Goal: Navigation & Orientation: Find specific page/section

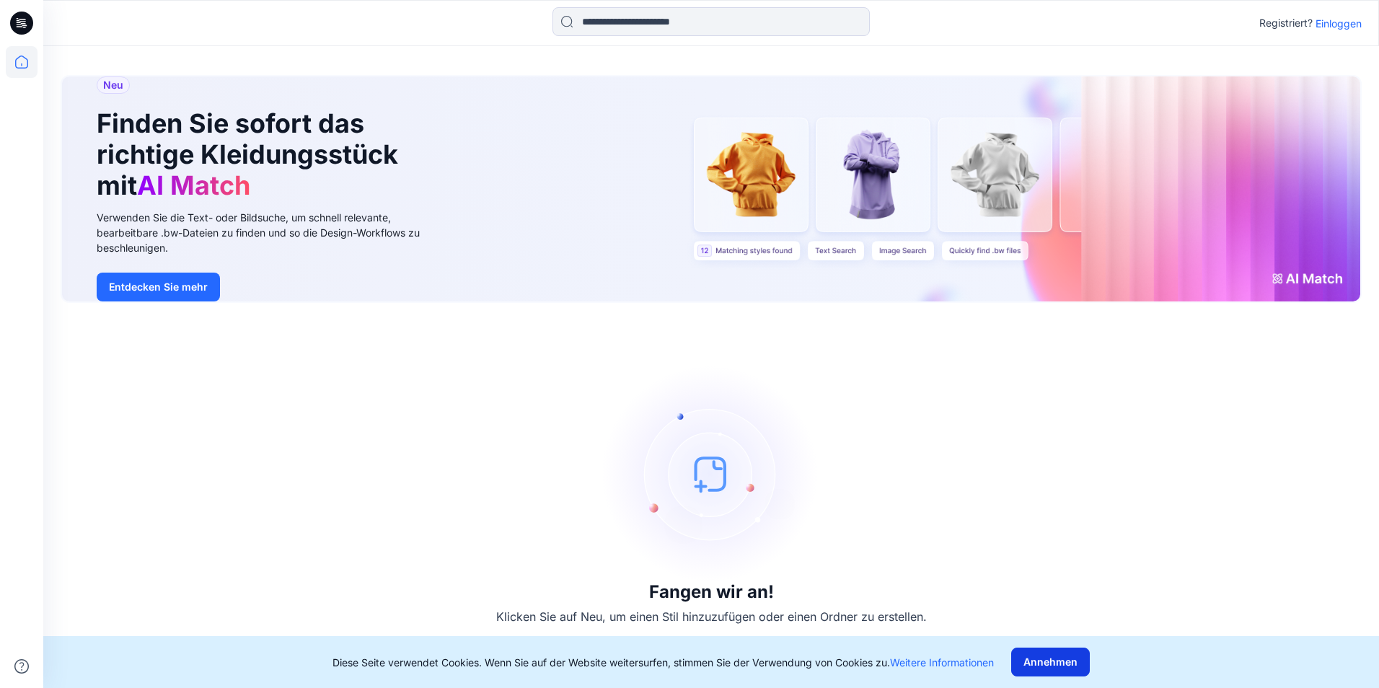
click at [1042, 666] on button "Annehmen" at bounding box center [1050, 662] width 79 height 29
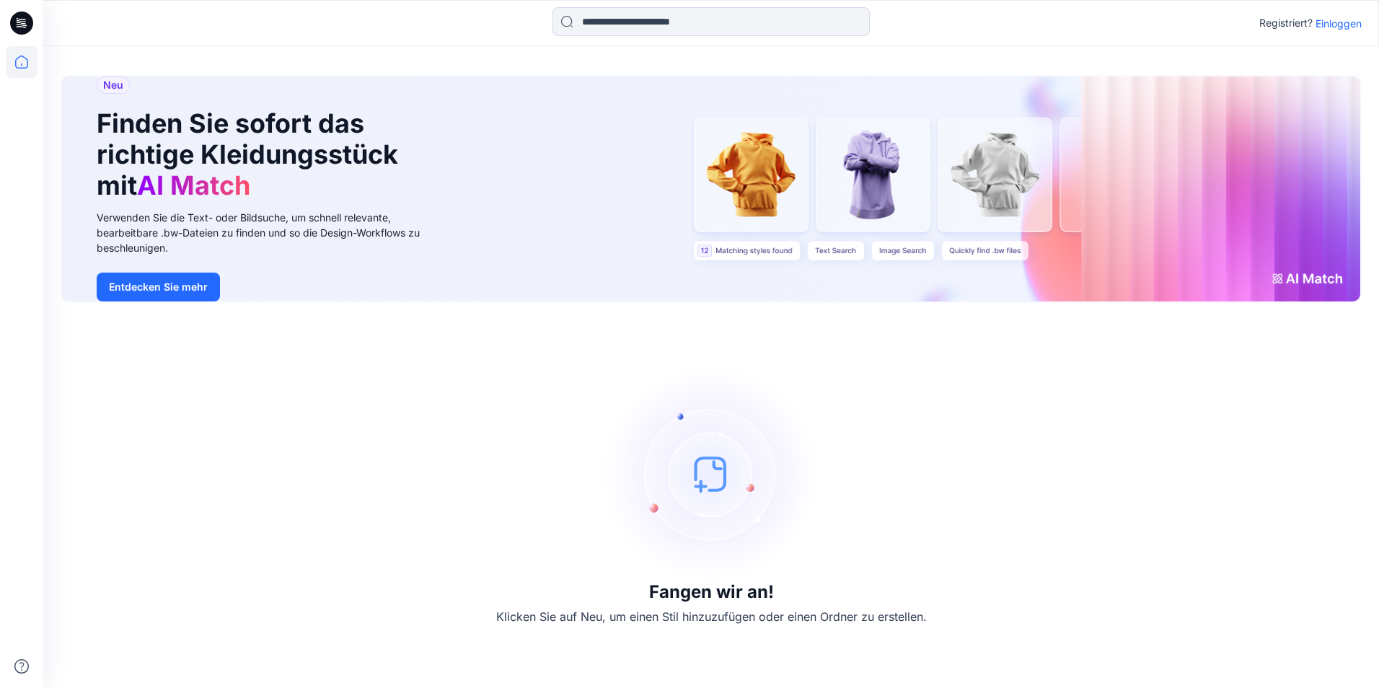
click at [23, 24] on icon at bounding box center [24, 23] width 6 height 1
click at [18, 63] on icon at bounding box center [22, 62] width 32 height 32
click at [150, 289] on button "Entdecken Sie mehr" at bounding box center [158, 287] width 123 height 29
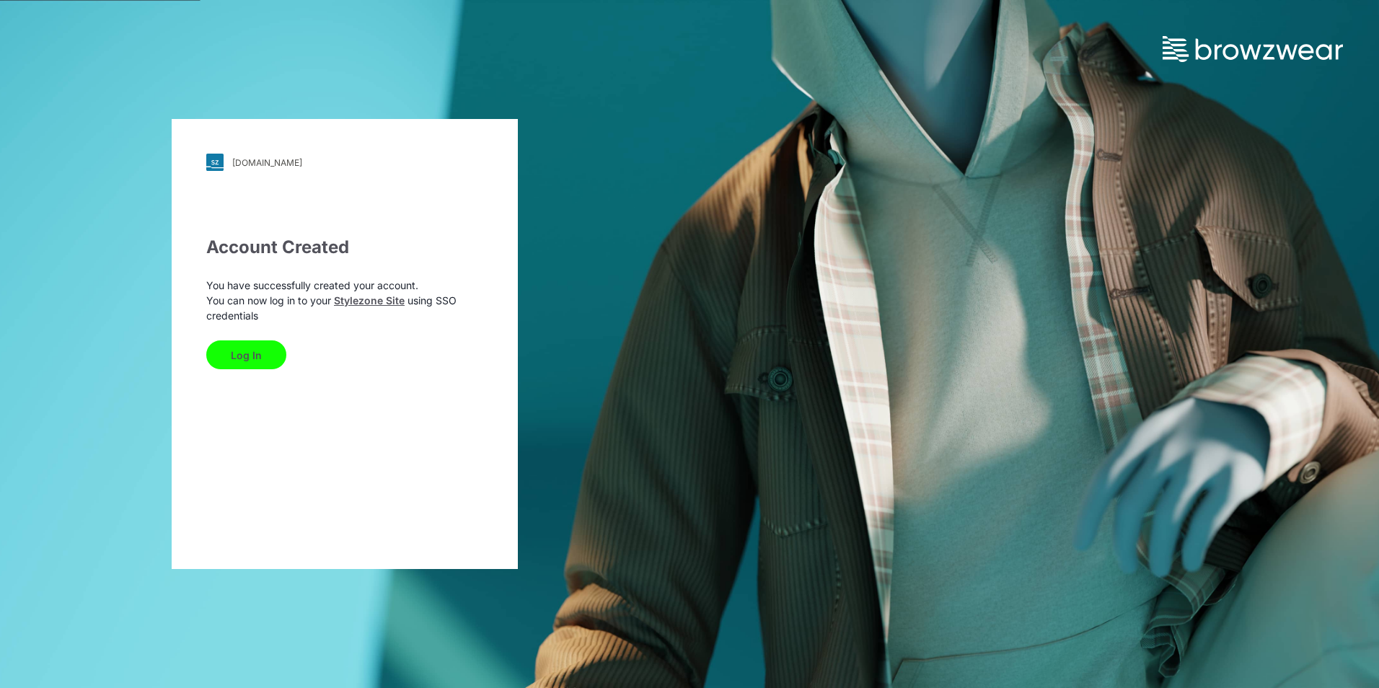
click at [261, 353] on button "Log In" at bounding box center [246, 354] width 80 height 29
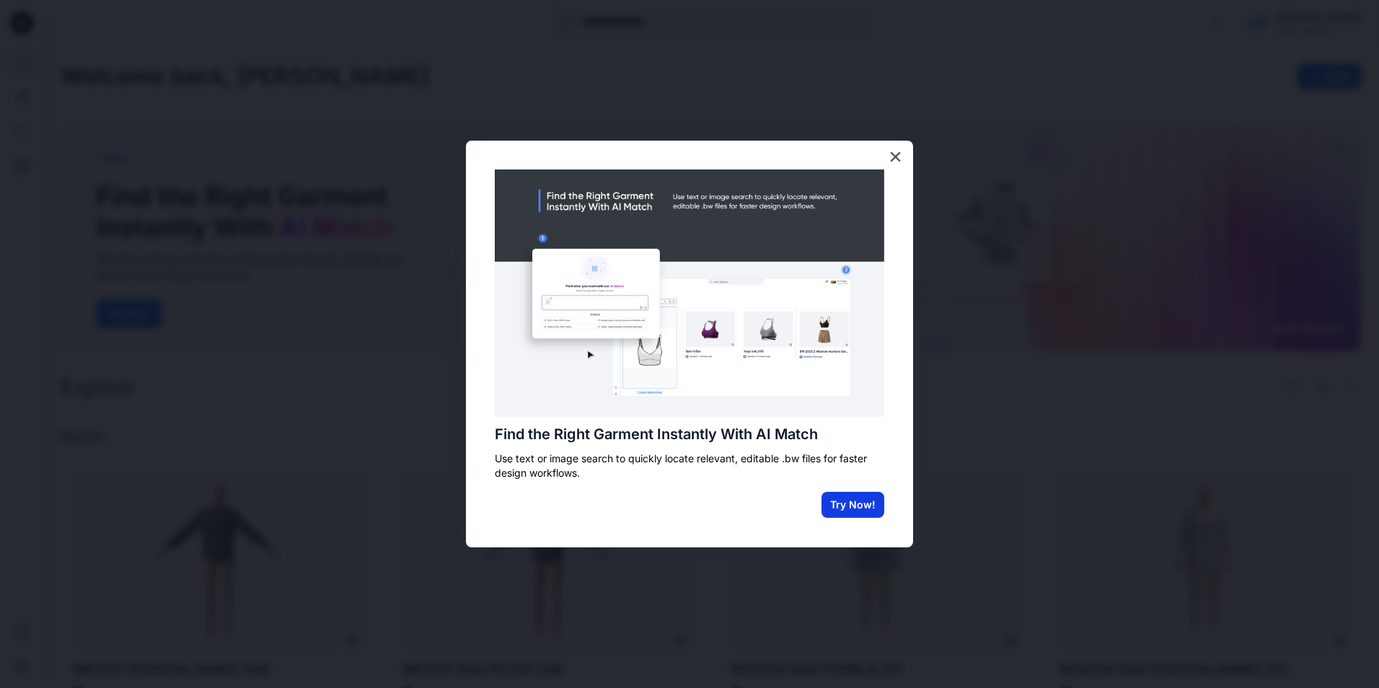
click at [838, 508] on button "Try Now!" at bounding box center [852, 505] width 63 height 26
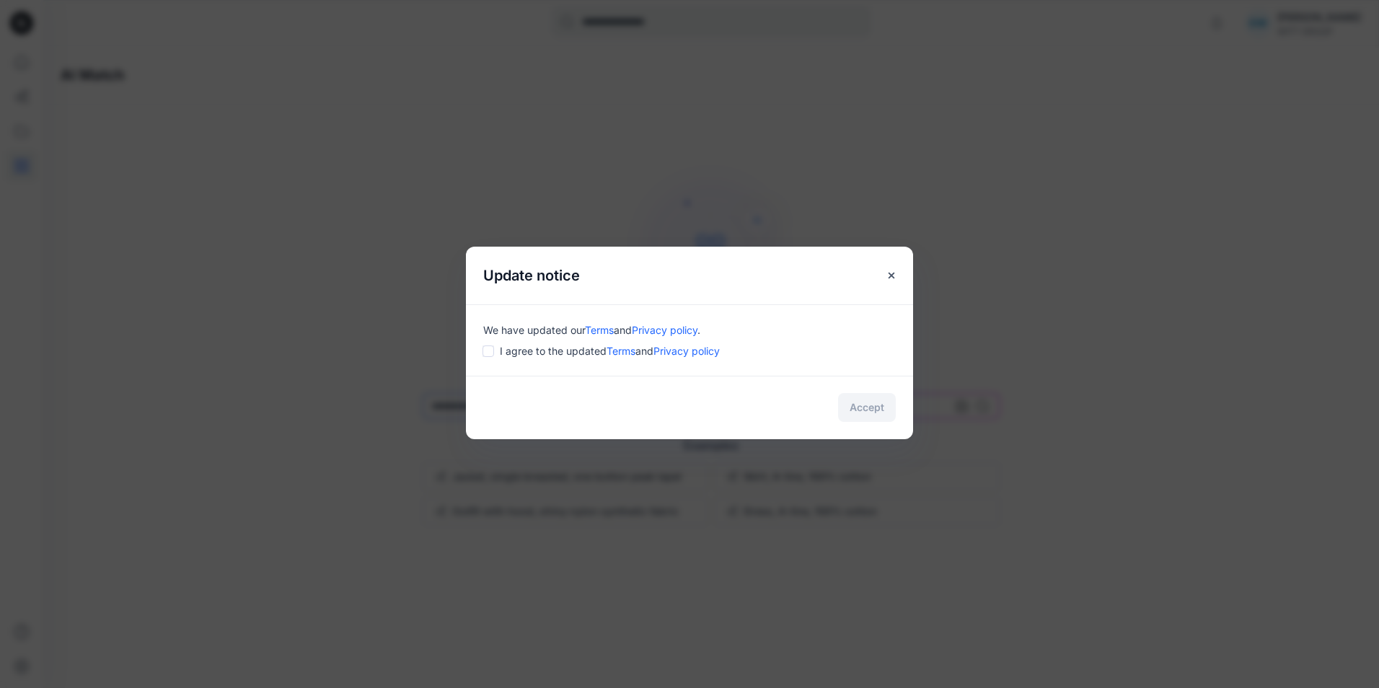
click at [871, 415] on div "Accept" at bounding box center [689, 407] width 447 height 63
click at [857, 407] on button "Accept" at bounding box center [867, 407] width 58 height 29
